Goal: Task Accomplishment & Management: Use online tool/utility

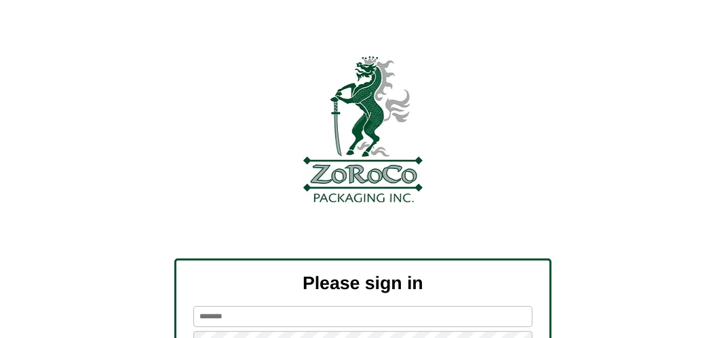
scroll to position [153, 0]
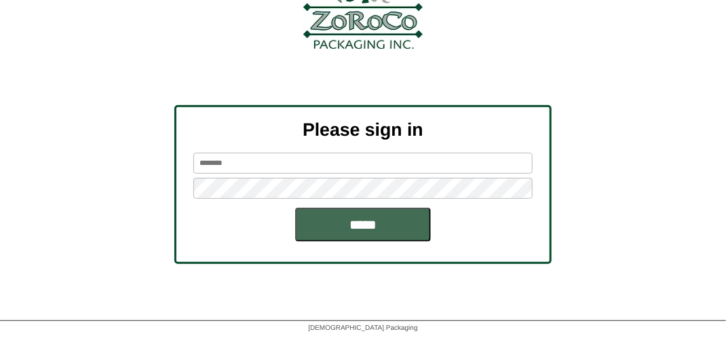
type input "*******"
click at [345, 215] on input "*****" at bounding box center [363, 225] width 136 height 34
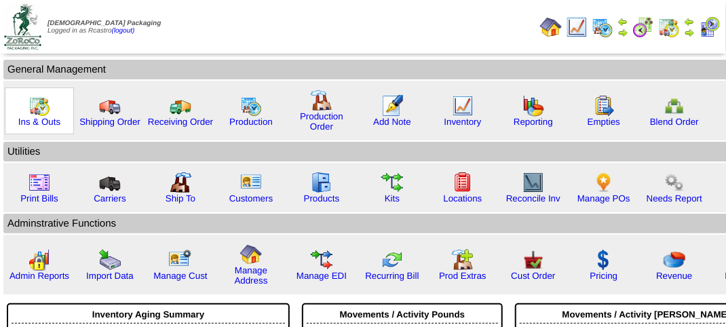
click at [41, 111] on img at bounding box center [39, 106] width 22 height 22
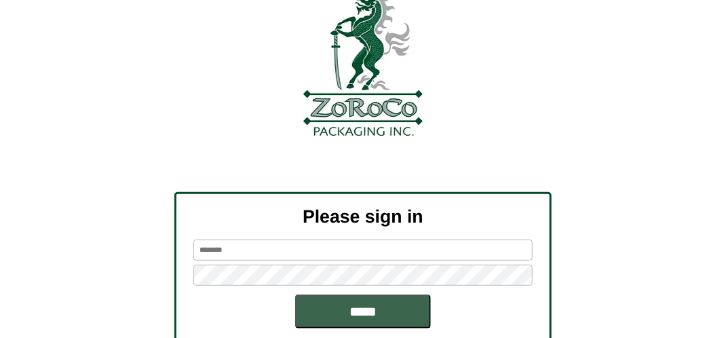
scroll to position [153, 0]
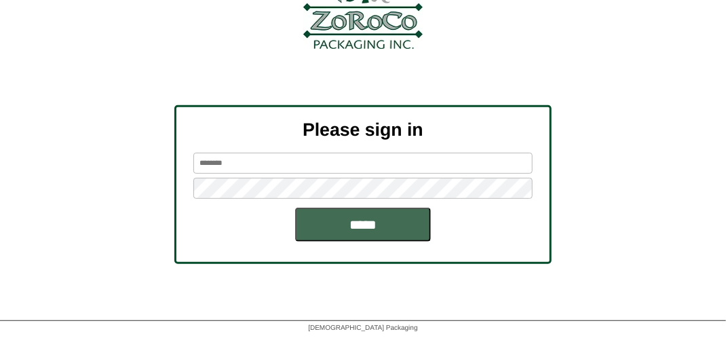
type input "*******"
click at [368, 227] on input "*****" at bounding box center [363, 225] width 136 height 34
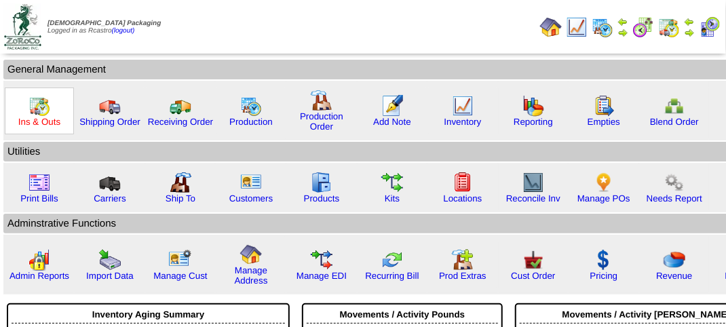
click at [45, 121] on link "Ins & Outs" at bounding box center [39, 122] width 42 height 10
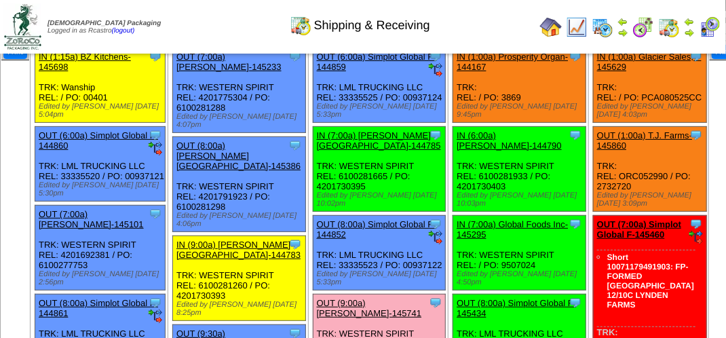
scroll to position [271, 0]
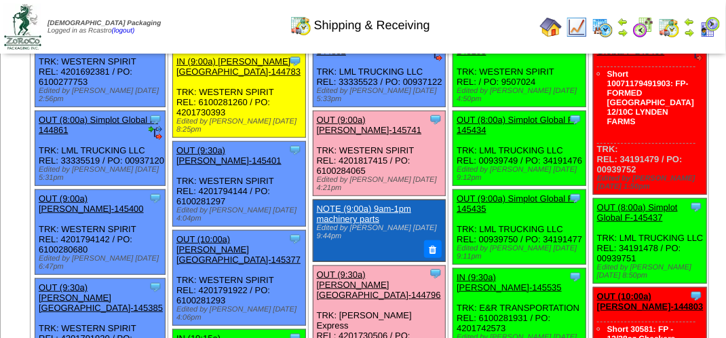
click at [367, 135] on link "OUT (9:00a) Lamb-Weston-145741" at bounding box center [369, 125] width 105 height 20
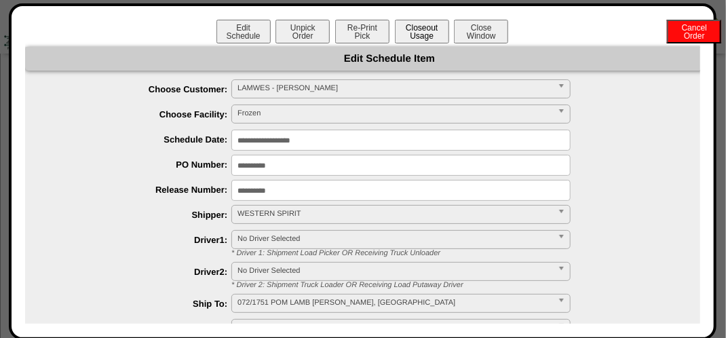
click at [419, 28] on button "Closeout Usage" at bounding box center [422, 32] width 54 height 24
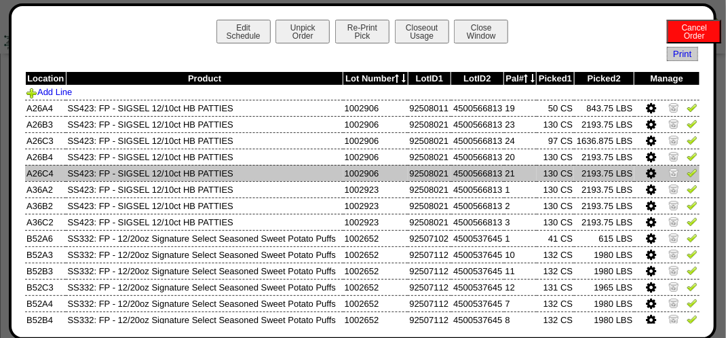
click at [687, 176] on img at bounding box center [692, 172] width 11 height 11
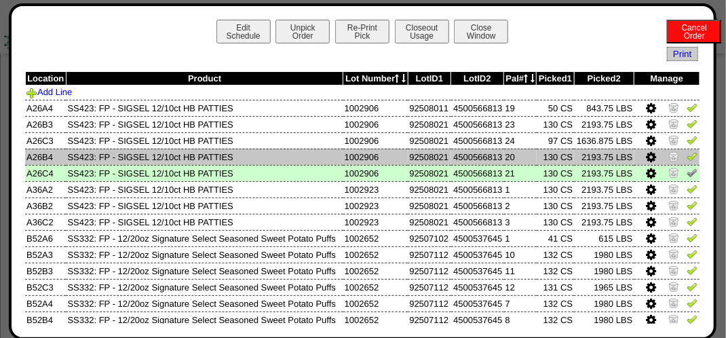
click at [687, 159] on img at bounding box center [692, 156] width 11 height 11
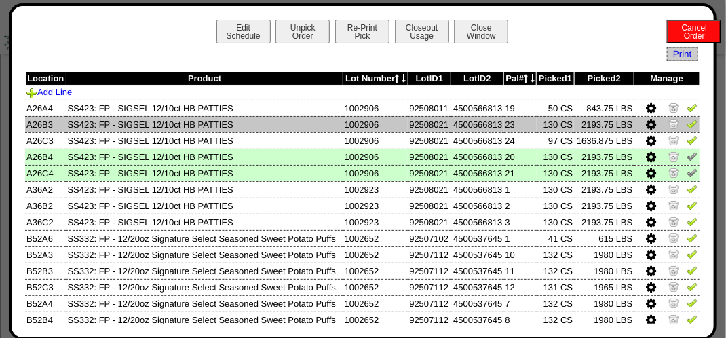
click at [687, 126] on img at bounding box center [692, 123] width 11 height 11
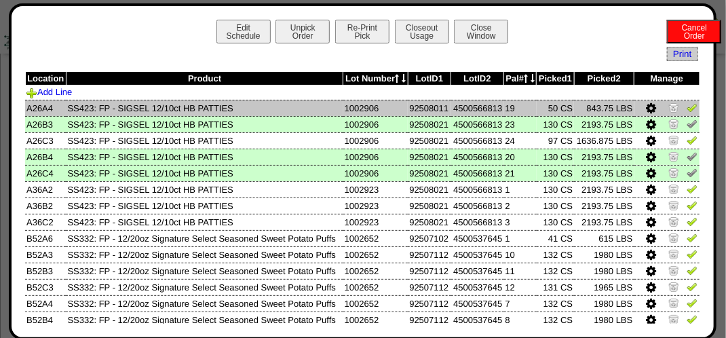
click at [687, 109] on img at bounding box center [692, 107] width 11 height 11
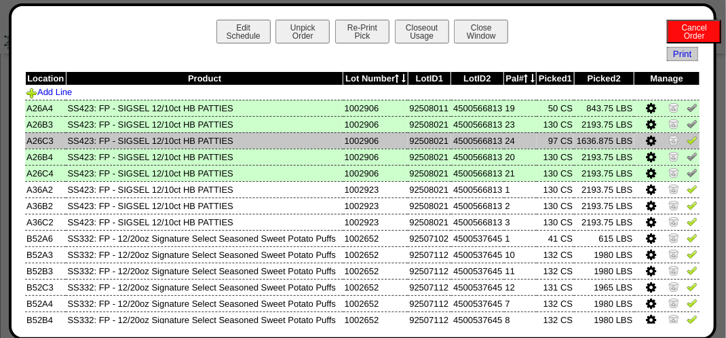
click at [687, 142] on img at bounding box center [692, 139] width 11 height 11
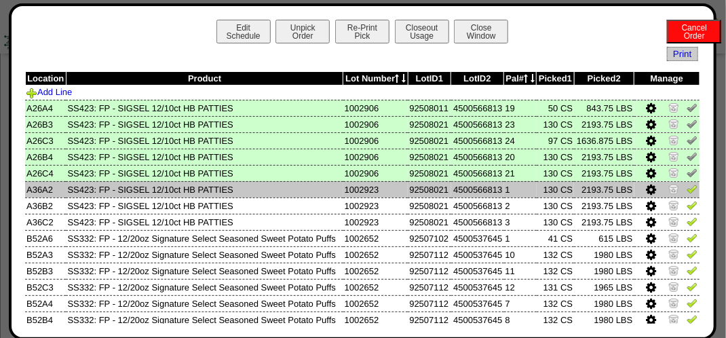
click at [687, 190] on img at bounding box center [692, 188] width 11 height 11
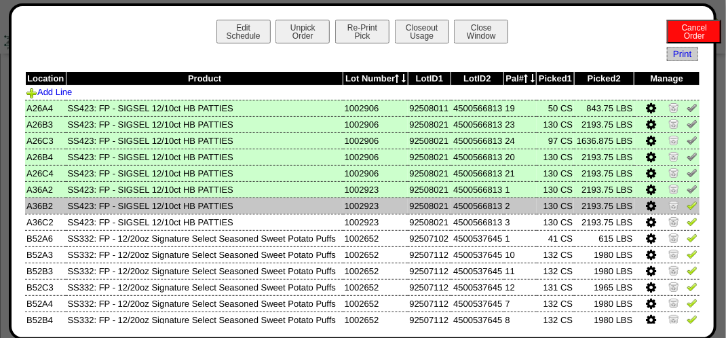
click at [687, 209] on img at bounding box center [692, 204] width 11 height 11
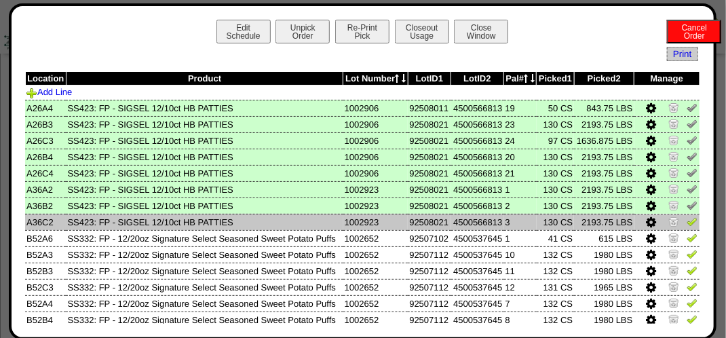
click at [687, 221] on img at bounding box center [692, 221] width 11 height 11
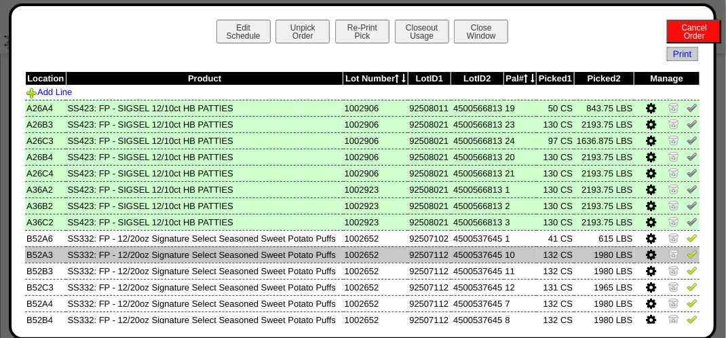
click at [687, 255] on img at bounding box center [692, 253] width 11 height 11
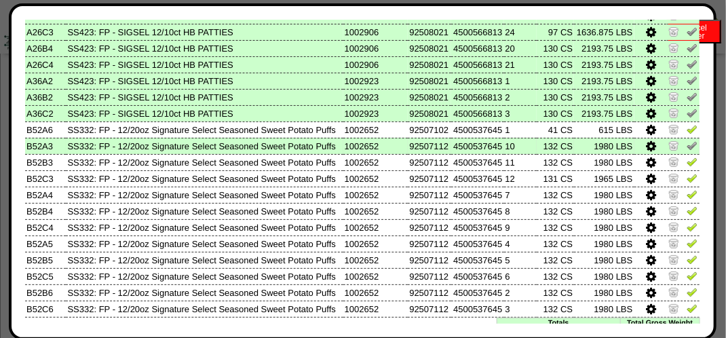
scroll to position [136, 0]
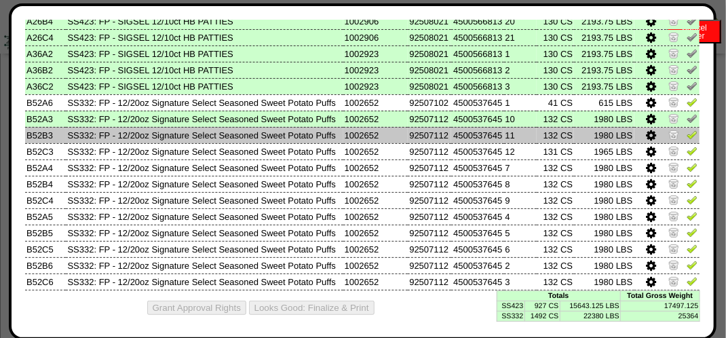
click at [687, 137] on img at bounding box center [692, 134] width 11 height 11
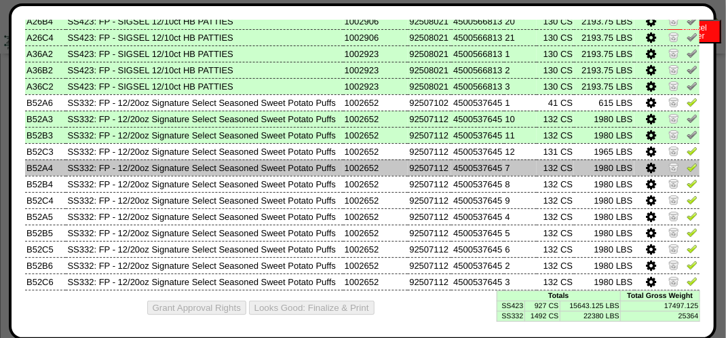
click at [687, 167] on img at bounding box center [692, 166] width 11 height 11
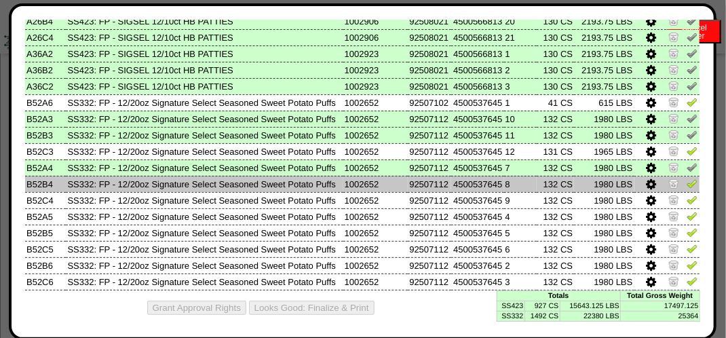
click at [687, 186] on img at bounding box center [692, 183] width 11 height 11
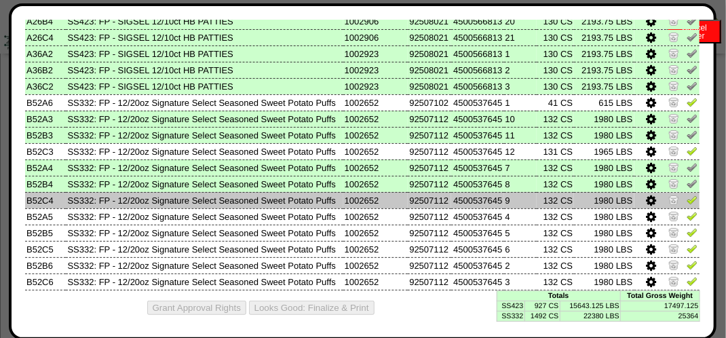
click at [687, 199] on img at bounding box center [692, 199] width 11 height 11
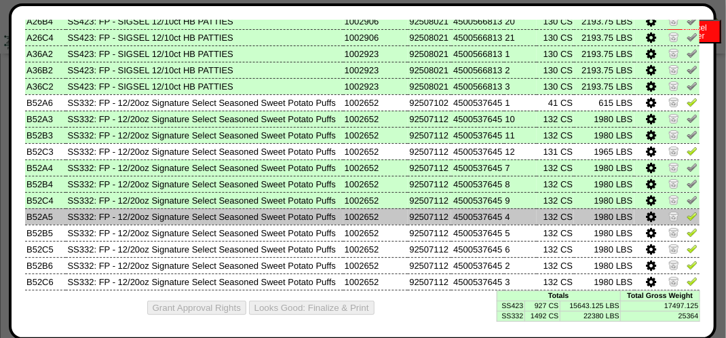
click at [687, 216] on img at bounding box center [692, 215] width 11 height 11
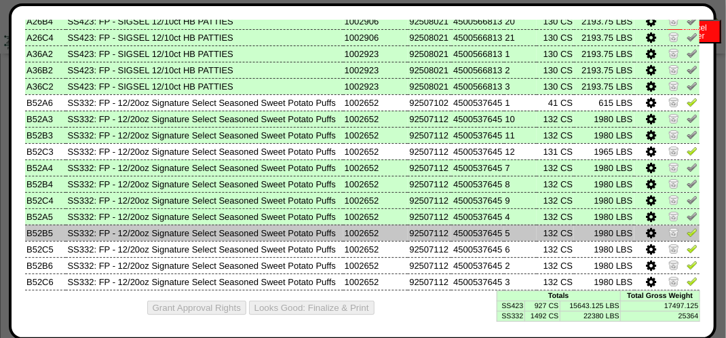
click at [687, 235] on img at bounding box center [692, 232] width 11 height 11
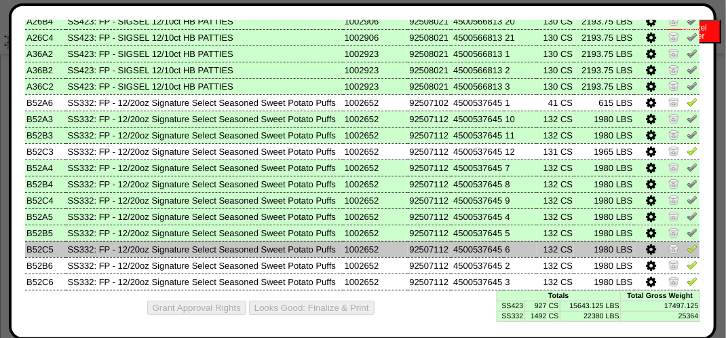
click at [687, 251] on img at bounding box center [692, 248] width 11 height 11
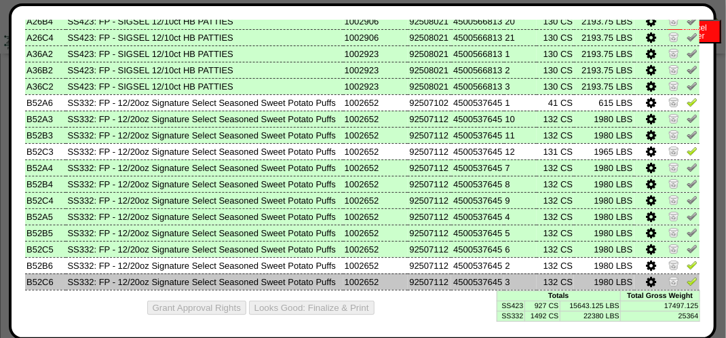
click at [687, 282] on img at bounding box center [692, 280] width 11 height 11
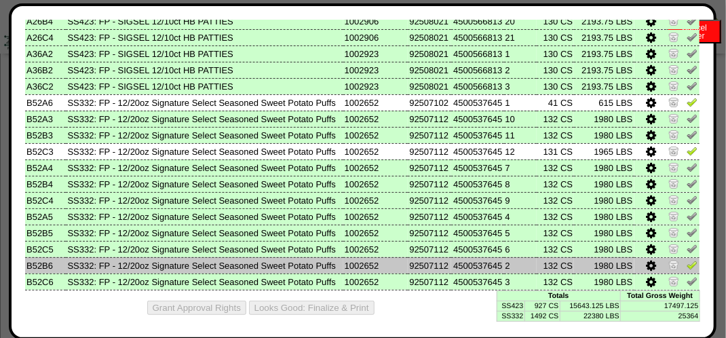
click at [687, 269] on img at bounding box center [692, 264] width 11 height 11
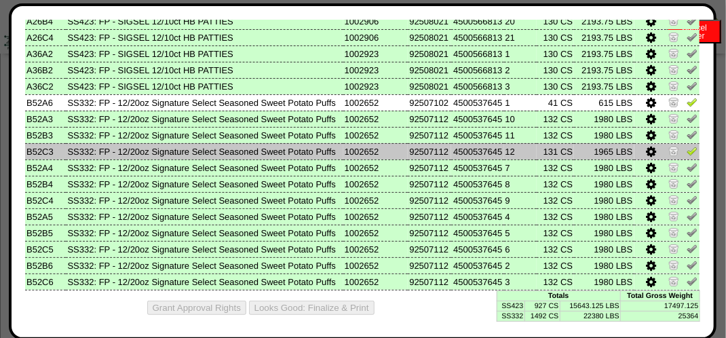
click at [687, 153] on img at bounding box center [692, 150] width 11 height 11
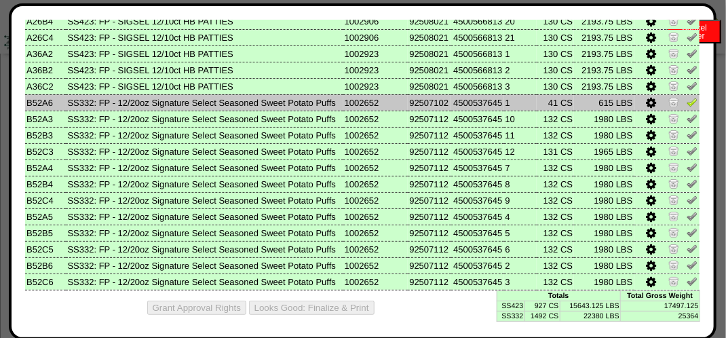
click at [687, 102] on img at bounding box center [692, 101] width 11 height 11
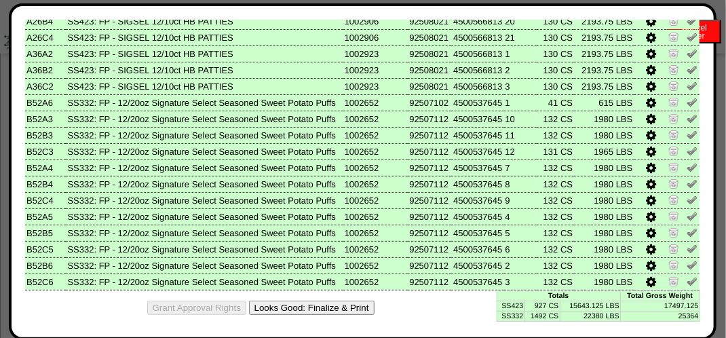
drag, startPoint x: 339, startPoint y: 309, endPoint x: 438, endPoint y: 119, distance: 214.9
click at [339, 309] on button "Looks Good: Finalize & Print" at bounding box center [312, 308] width 126 height 14
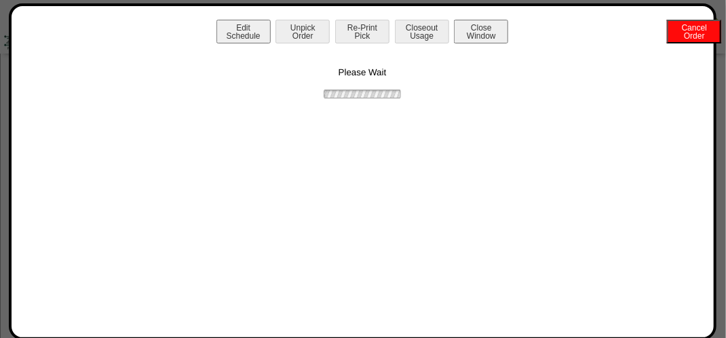
scroll to position [0, 0]
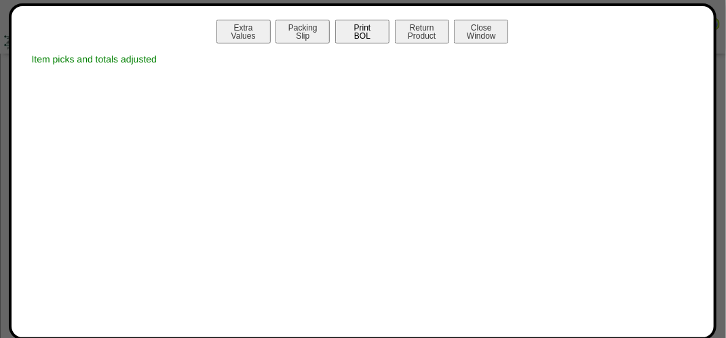
click at [352, 31] on button "Print BOL" at bounding box center [362, 32] width 54 height 24
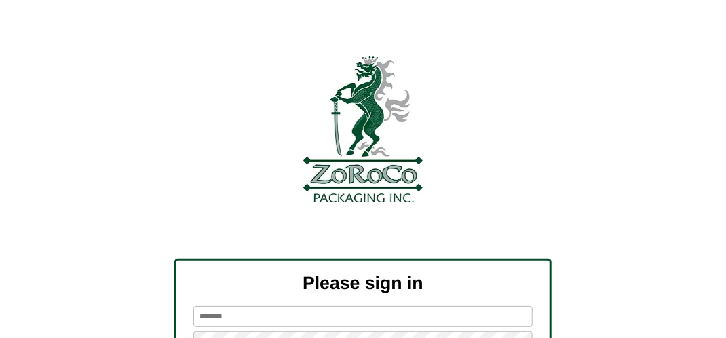
scroll to position [153, 0]
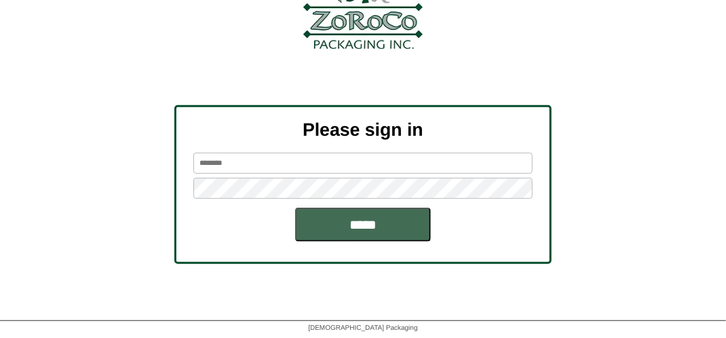
type input "*******"
click at [383, 229] on input "*****" at bounding box center [363, 225] width 136 height 34
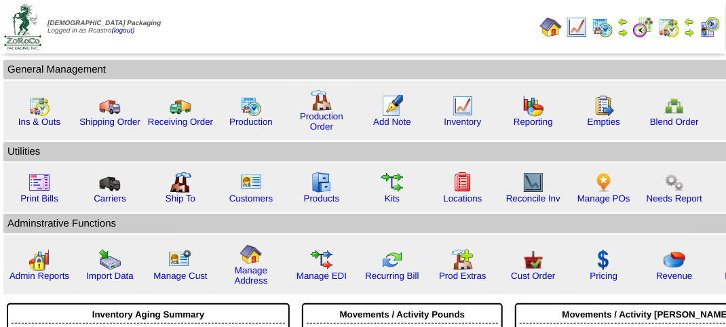
click at [313, 41] on td "Print All" at bounding box center [364, 26] width 341 height 51
click at [713, 28] on img at bounding box center [710, 27] width 22 height 22
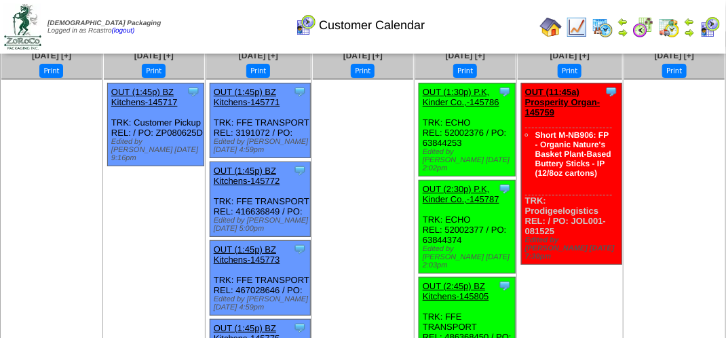
scroll to position [68, 0]
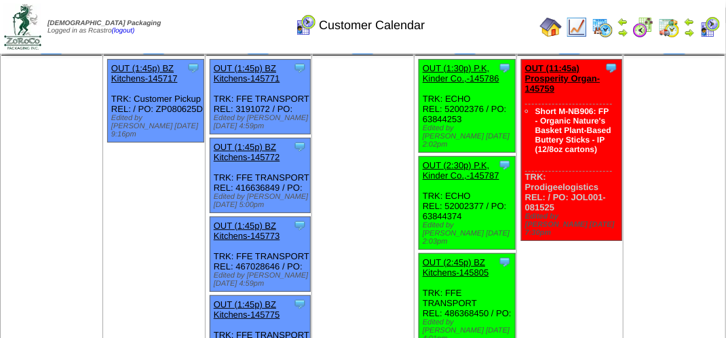
click at [582, 28] on img at bounding box center [577, 27] width 22 height 22
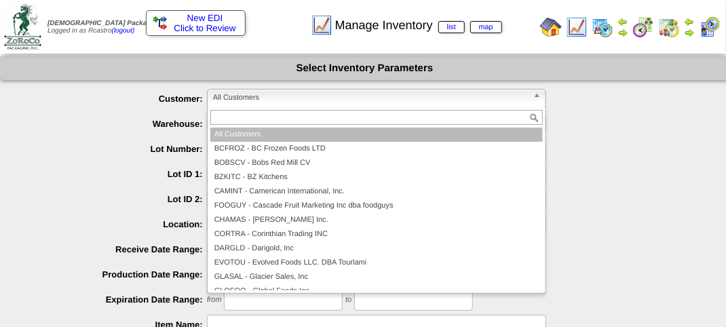
click at [374, 98] on span "All Customers" at bounding box center [370, 98] width 315 height 16
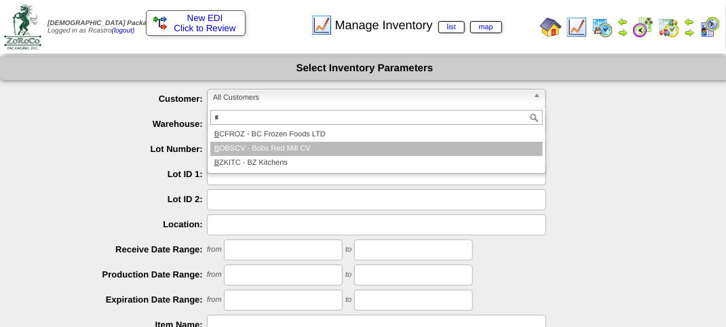
type input "*"
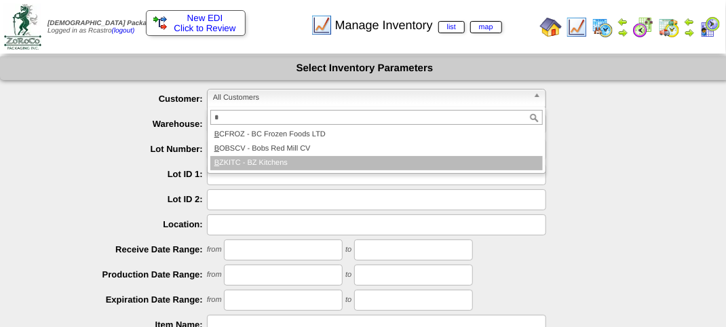
click at [314, 163] on li "B ZKITC - BZ Kitchens" at bounding box center [376, 163] width 332 height 14
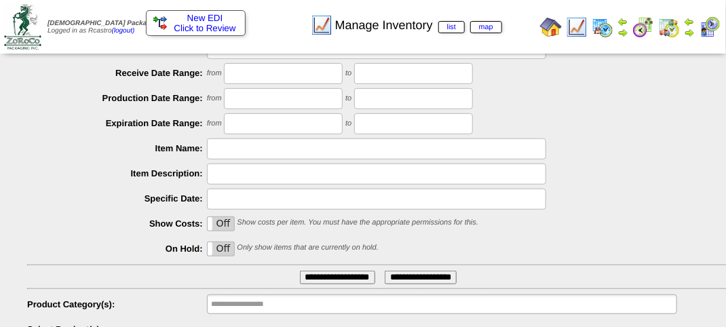
scroll to position [238, 0]
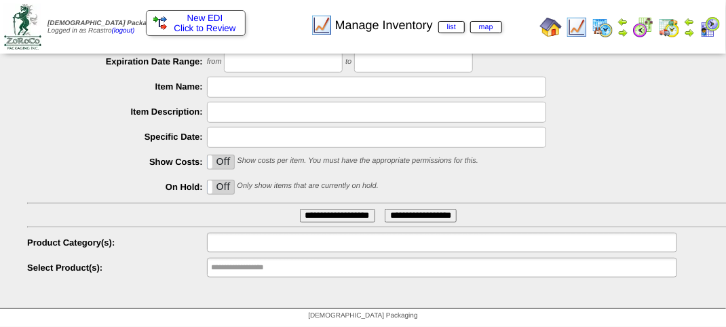
click at [262, 240] on input "text" at bounding box center [254, 242] width 87 height 17
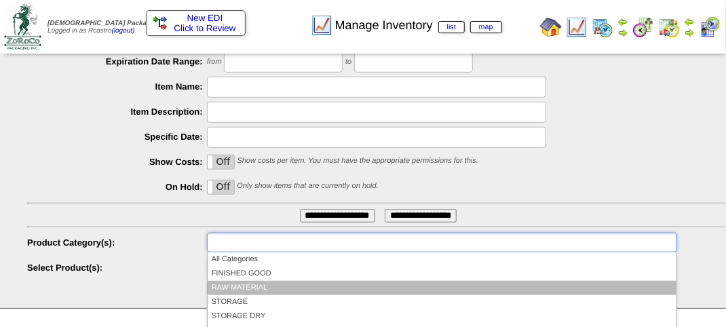
click at [261, 289] on li "RAW MATERIAL" at bounding box center [442, 288] width 469 height 14
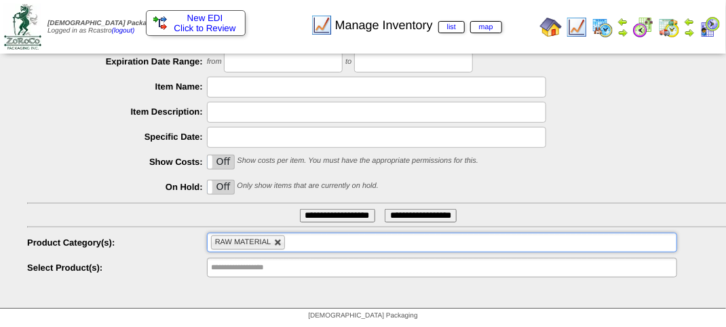
click at [278, 246] on link at bounding box center [278, 243] width 8 height 8
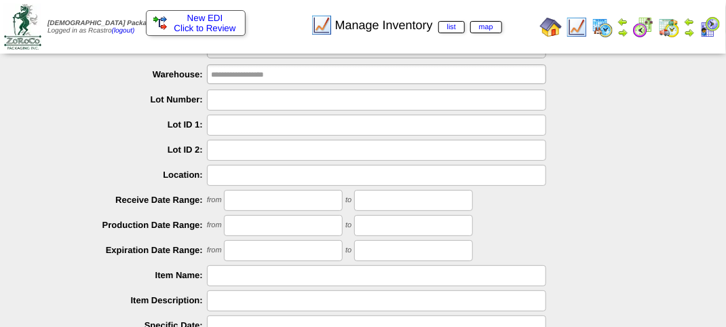
scroll to position [0, 0]
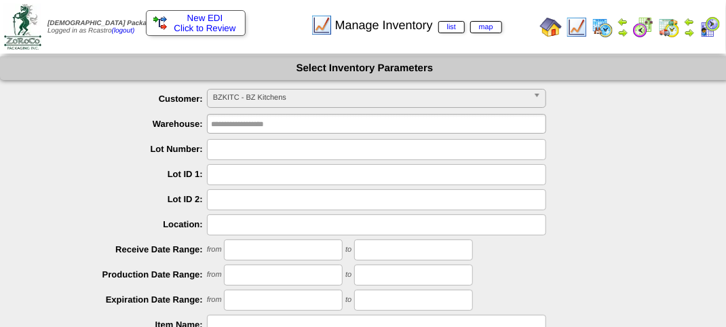
type input "**********"
click at [286, 96] on span "BZKITC - BZ Kitchens" at bounding box center [370, 98] width 315 height 16
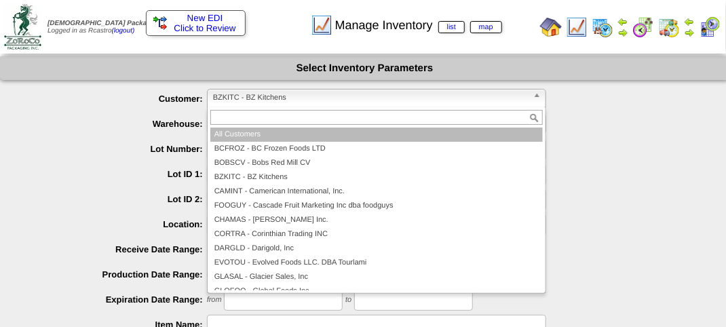
click at [278, 136] on li "All Customers" at bounding box center [376, 135] width 332 height 14
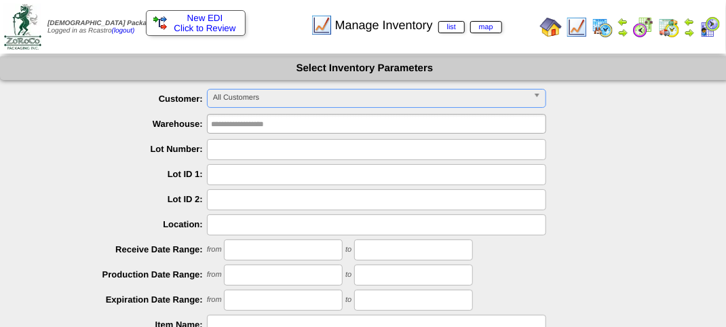
click at [245, 152] on input "text" at bounding box center [376, 149] width 339 height 21
type input "*******"
click at [286, 154] on input "*******" at bounding box center [376, 149] width 339 height 21
type input "*"
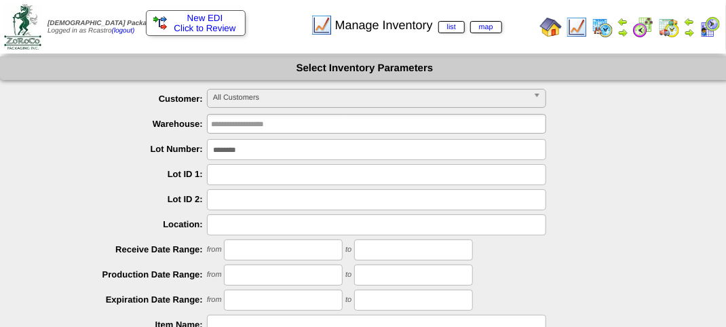
type input "********"
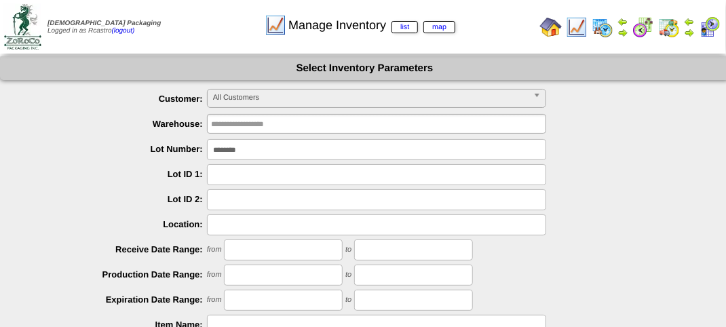
click at [18, 29] on img at bounding box center [22, 26] width 37 height 45
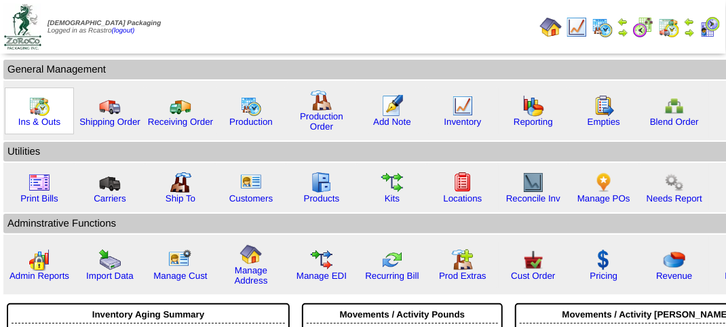
drag, startPoint x: 35, startPoint y: 122, endPoint x: 56, endPoint y: 112, distance: 23.4
click at [37, 121] on link "Ins & Outs" at bounding box center [39, 122] width 42 height 10
